Goal: Transaction & Acquisition: Purchase product/service

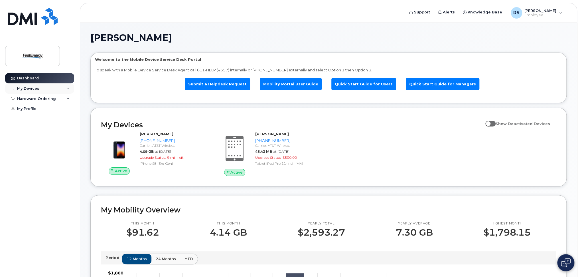
click at [43, 90] on div "My Devices" at bounding box center [39, 88] width 69 height 10
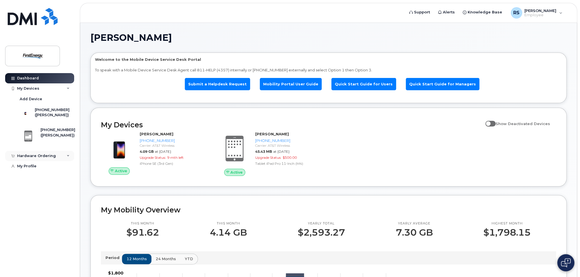
click at [63, 158] on div "Hardware Ordering" at bounding box center [39, 156] width 69 height 10
click at [36, 169] on div "My Orders" at bounding box center [30, 166] width 21 height 5
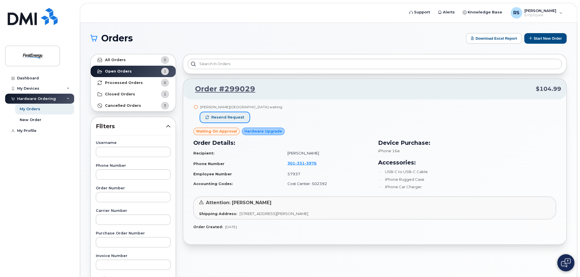
click at [234, 115] on span "Resend request" at bounding box center [227, 117] width 33 height 5
click at [41, 88] on div "My Devices" at bounding box center [39, 88] width 69 height 10
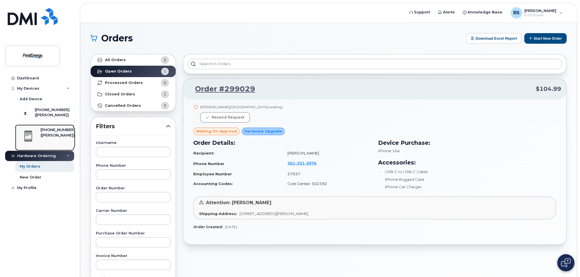
click at [50, 132] on div "[PHONE_NUMBER]" at bounding box center [58, 129] width 35 height 5
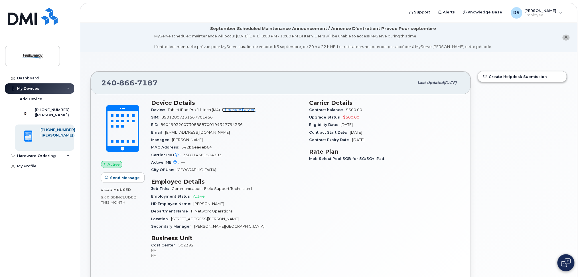
click at [243, 109] on link "+ Upgrade Device" at bounding box center [238, 110] width 33 height 4
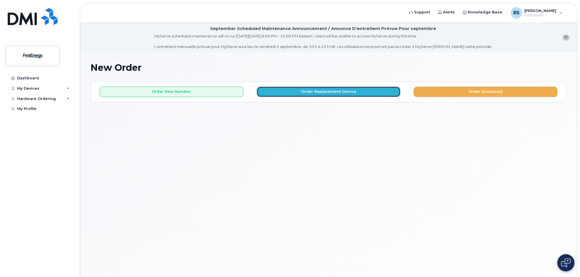
click at [327, 90] on button "Order Replacement Device" at bounding box center [329, 91] width 144 height 11
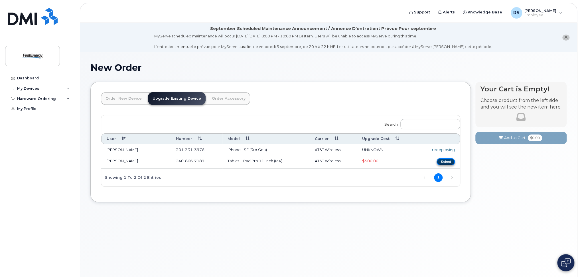
click at [440, 162] on button "Select" at bounding box center [446, 161] width 18 height 7
